Goal: Task Accomplishment & Management: Use online tool/utility

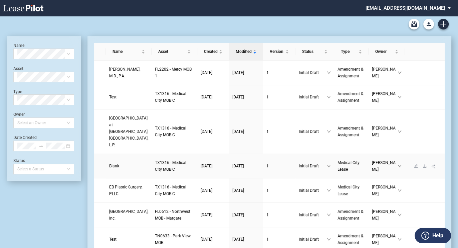
click at [119, 169] on link "Blank" at bounding box center [128, 165] width 39 height 7
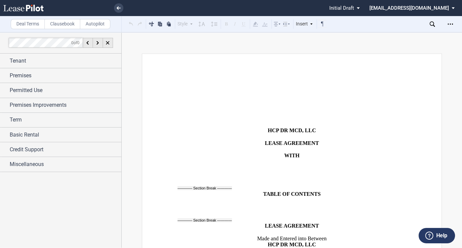
click at [57, 29] on div "Deal Terms Clausebook Autopilot" at bounding box center [61, 24] width 122 height 16
click at [61, 25] on label "Clausebook" at bounding box center [62, 24] width 36 height 10
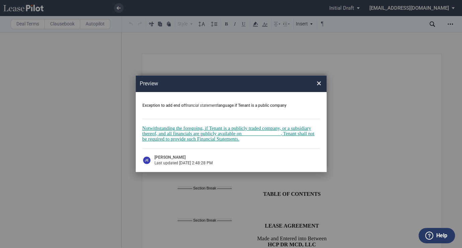
click at [321, 83] on div "Preview ×" at bounding box center [231, 84] width 191 height 16
click at [318, 82] on span "×" at bounding box center [318, 83] width 5 height 11
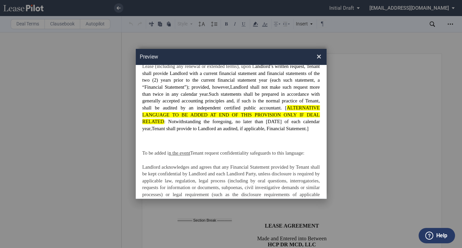
scroll to position [30, 0]
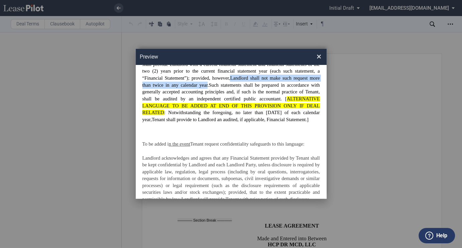
drag, startPoint x: 256, startPoint y: 78, endPoint x: 237, endPoint y: 83, distance: 19.4
click at [237, 84] on span "Landlord shall not make such request more than twice in any calendar year." at bounding box center [230, 81] width 177 height 12
copy span "Landlord shall not make such request more than twice in any calendar year"
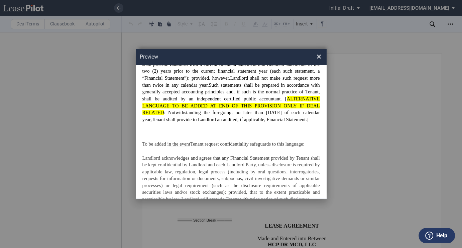
click at [318, 57] on span "×" at bounding box center [318, 56] width 5 height 11
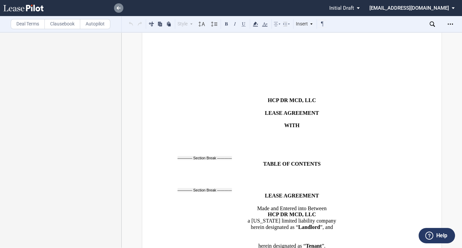
click at [119, 8] on use at bounding box center [119, 7] width 4 height 3
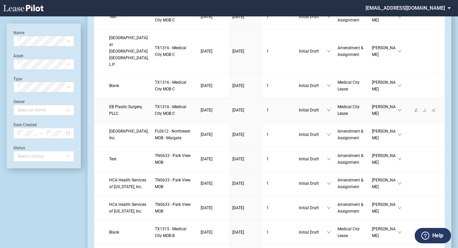
scroll to position [91, 0]
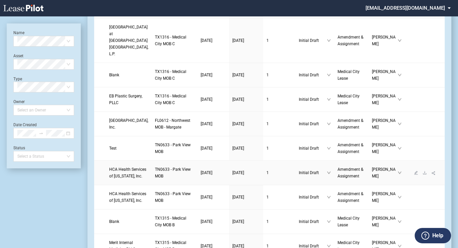
click at [112, 179] on link "HCA Health Services of Tennessee, Inc." at bounding box center [128, 172] width 39 height 13
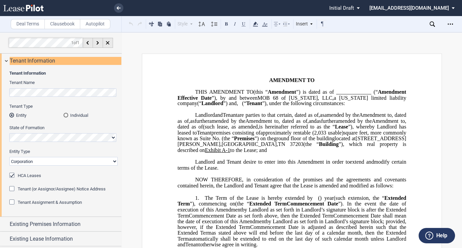
scroll to position [317, 0]
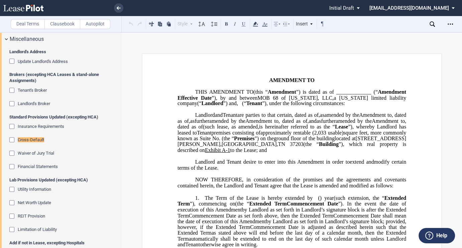
click at [303, 147] on span "37203" at bounding box center [296, 144] width 13 height 6
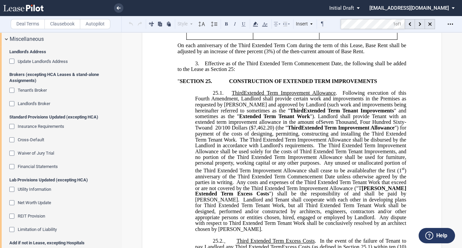
scroll to position [423, 0]
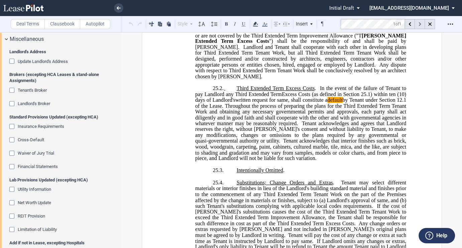
click at [421, 24] on div at bounding box center [420, 24] width 10 height 10
click at [114, 8] on link at bounding box center [118, 7] width 9 height 9
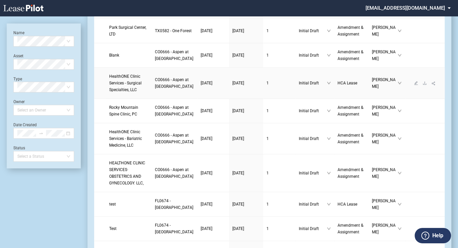
scroll to position [334, 0]
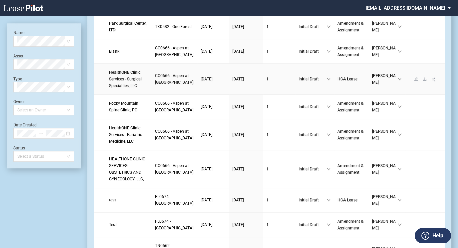
click at [113, 88] on span "HealthONE Clinic Services - Surgical Specialties, LLC" at bounding box center [125, 79] width 32 height 18
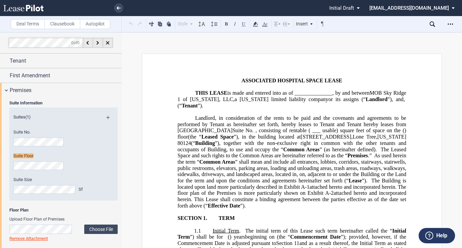
scroll to position [16, 0]
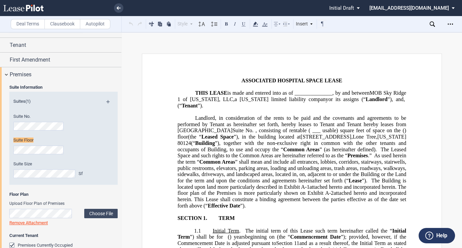
click at [387, 159] on span "” shall mean and include all entrances, lobbies, corridors, stairways, stairwel…" at bounding box center [292, 171] width 230 height 25
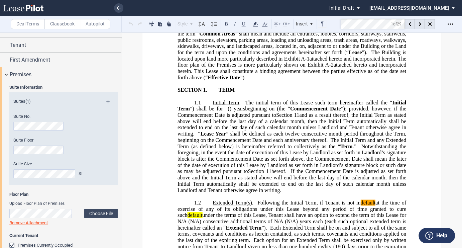
scroll to position [136, 0]
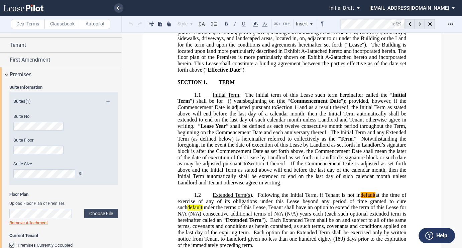
click at [419, 26] on icon at bounding box center [419, 24] width 2 height 4
click at [419, 25] on icon at bounding box center [419, 24] width 2 height 4
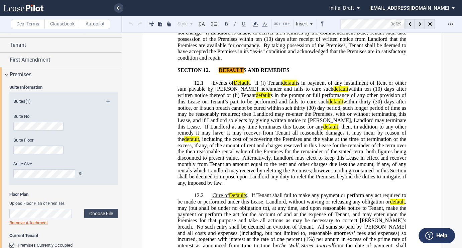
scroll to position [4446, 0]
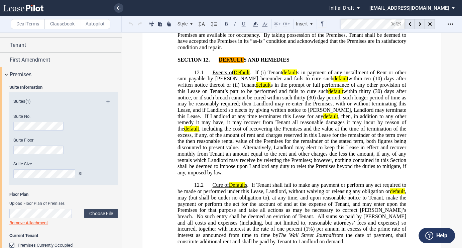
drag, startPoint x: 186, startPoint y: 103, endPoint x: 311, endPoint y: 127, distance: 127.6
